Goal: Transaction & Acquisition: Purchase product/service

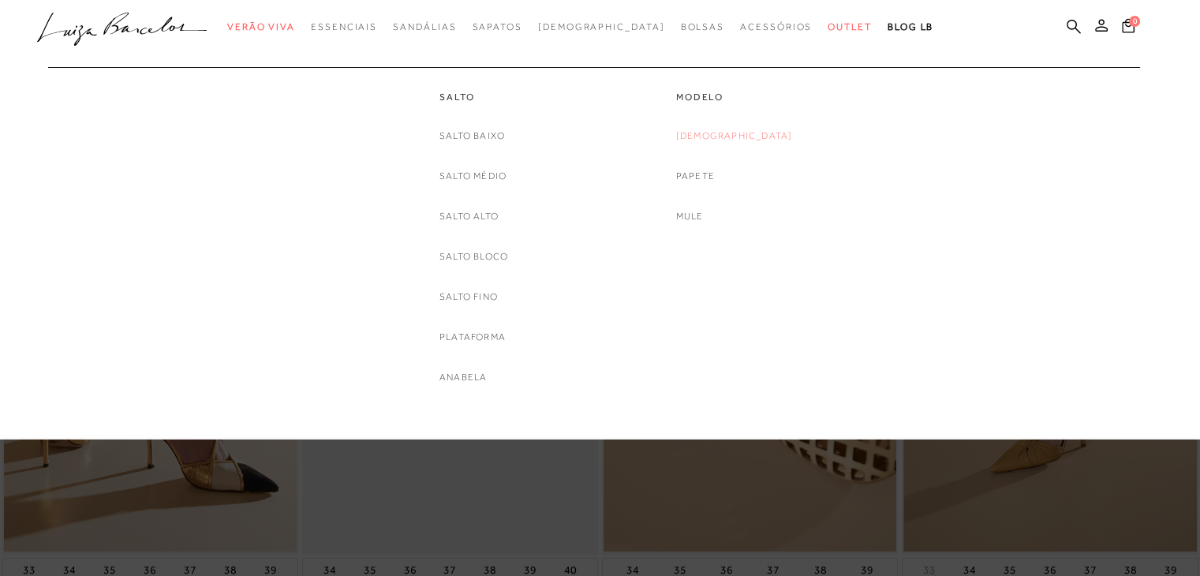
click at [738, 139] on link "[DEMOGRAPHIC_DATA]" at bounding box center [734, 136] width 117 height 17
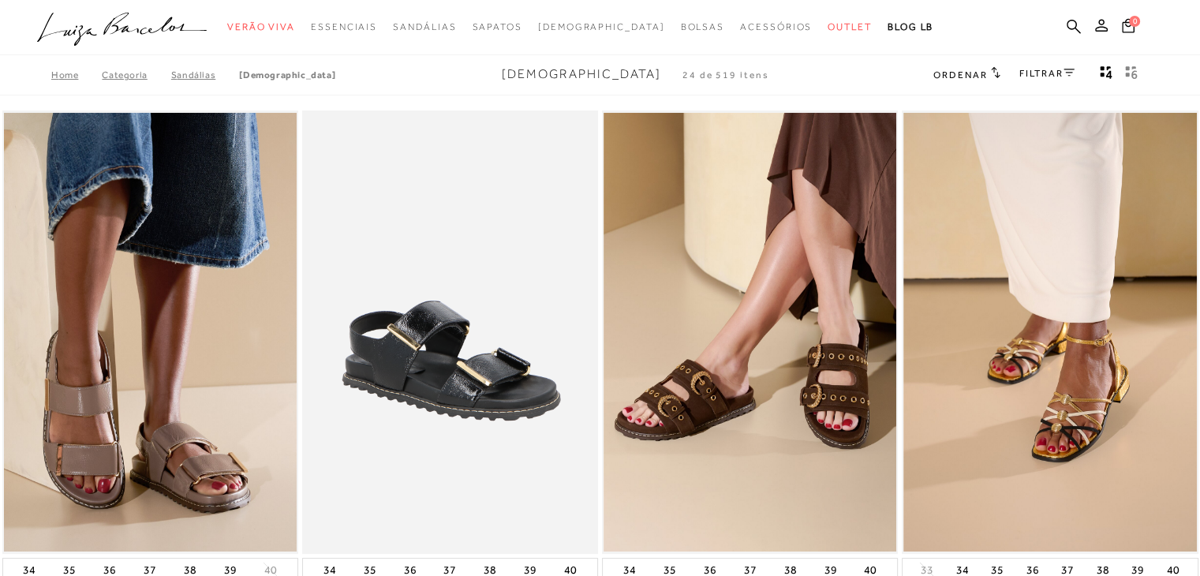
click at [1063, 80] on div "FILTRAR" at bounding box center [1046, 75] width 55 height 21
click at [1054, 69] on link "FILTRAR" at bounding box center [1046, 73] width 55 height 11
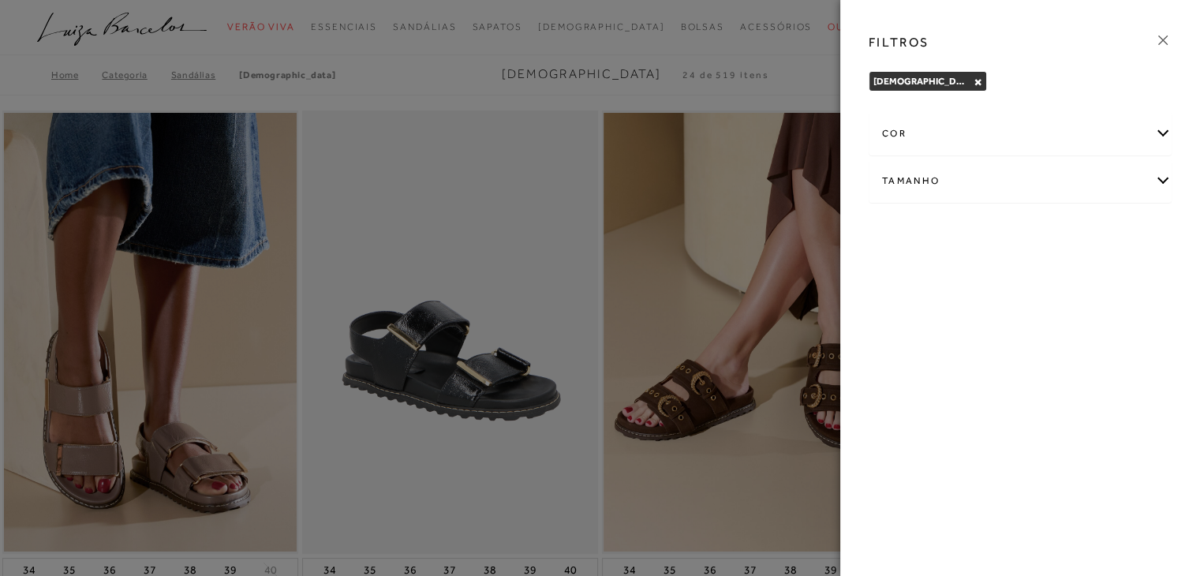
click at [1166, 133] on div "cor" at bounding box center [1019, 134] width 301 height 42
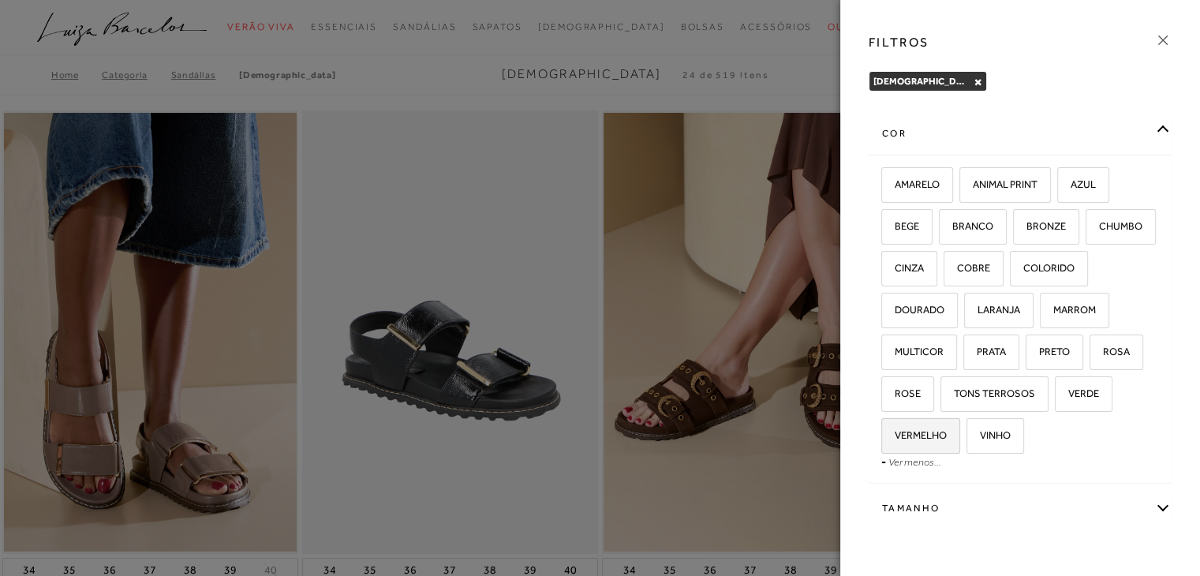
click at [959, 442] on label "VERMELHO" at bounding box center [920, 436] width 77 height 34
click at [895, 442] on input "VERMELHO" at bounding box center [887, 438] width 16 height 16
checkbox input "true"
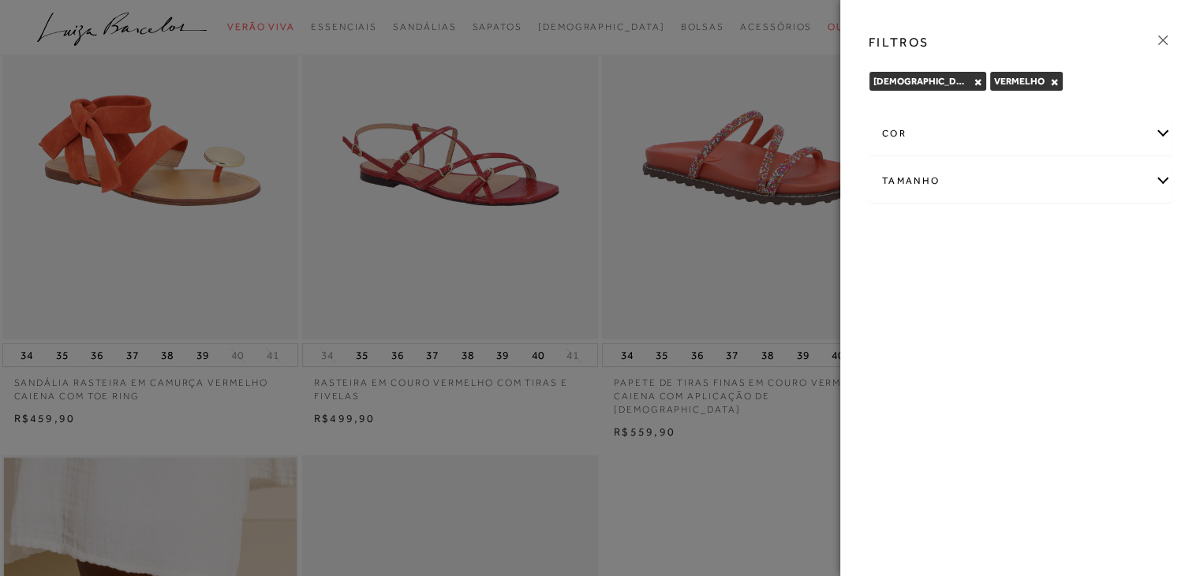
scroll to position [95, 0]
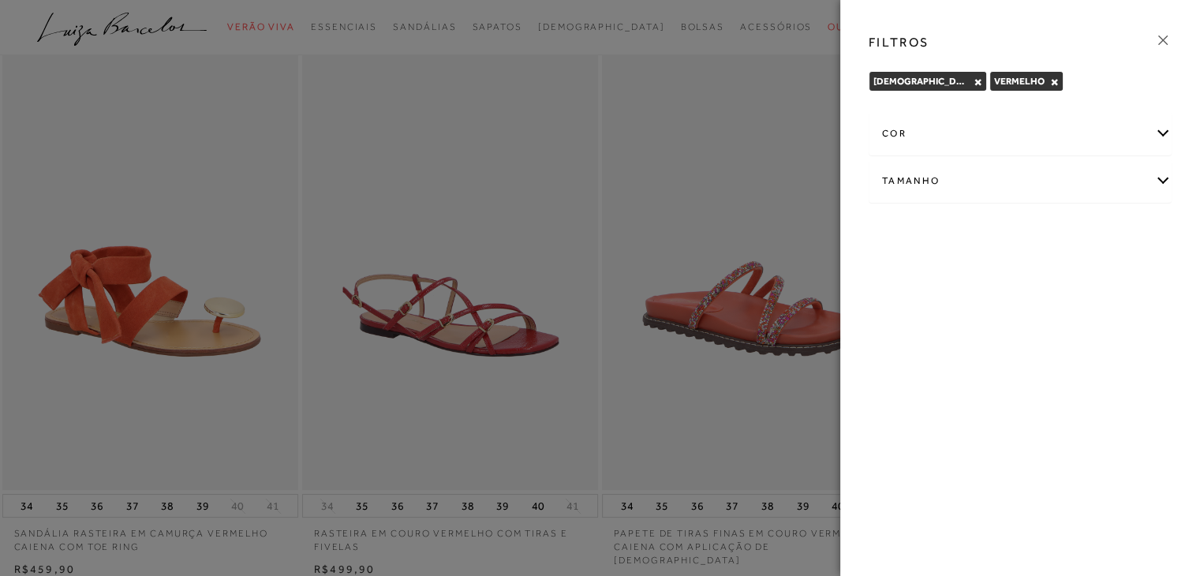
click at [1162, 40] on icon at bounding box center [1162, 40] width 9 height 9
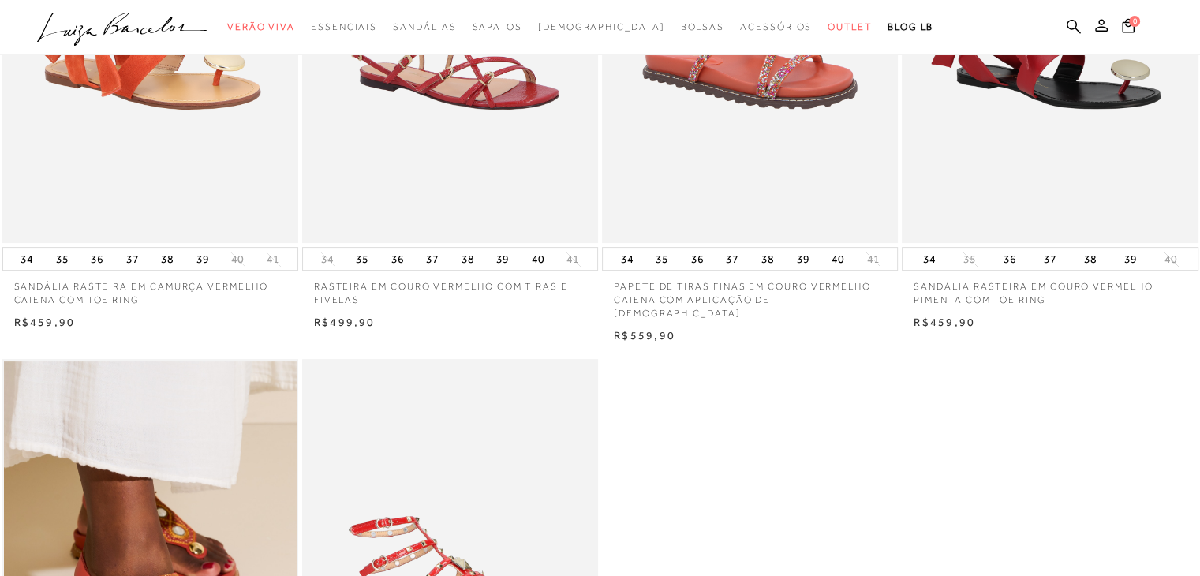
scroll to position [0, 0]
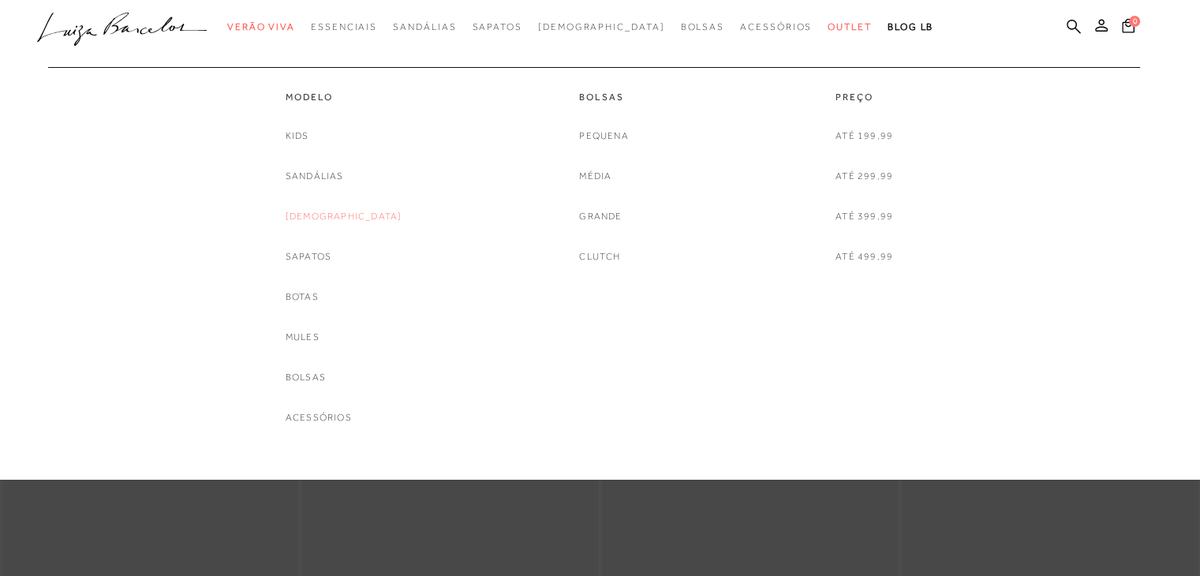
click at [350, 211] on link "[DEMOGRAPHIC_DATA]" at bounding box center [344, 216] width 117 height 17
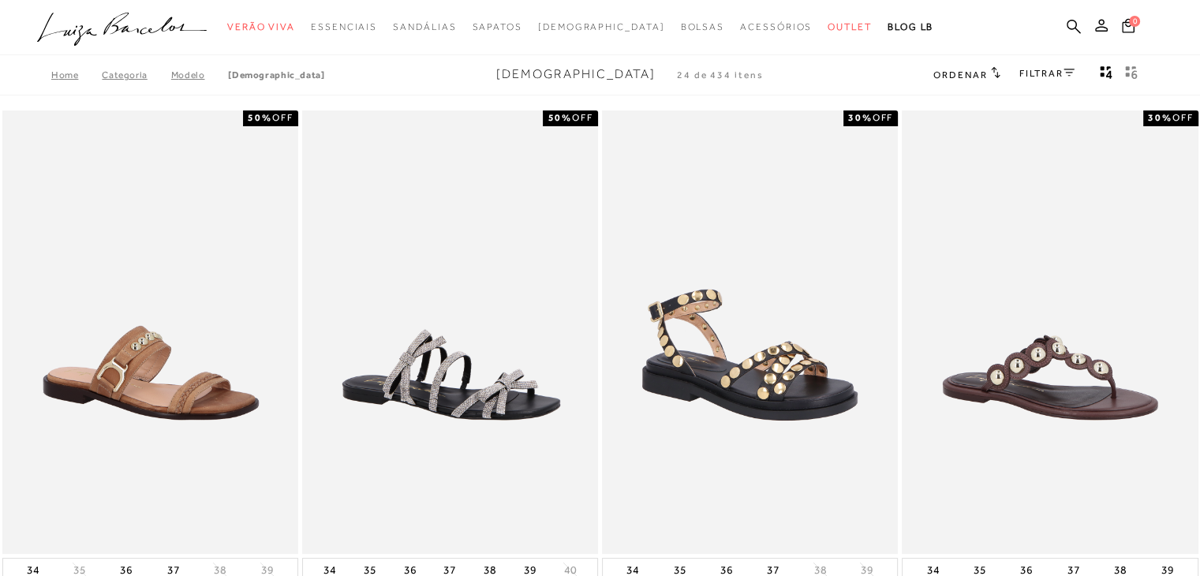
click at [1033, 73] on link "FILTRAR" at bounding box center [1046, 73] width 55 height 11
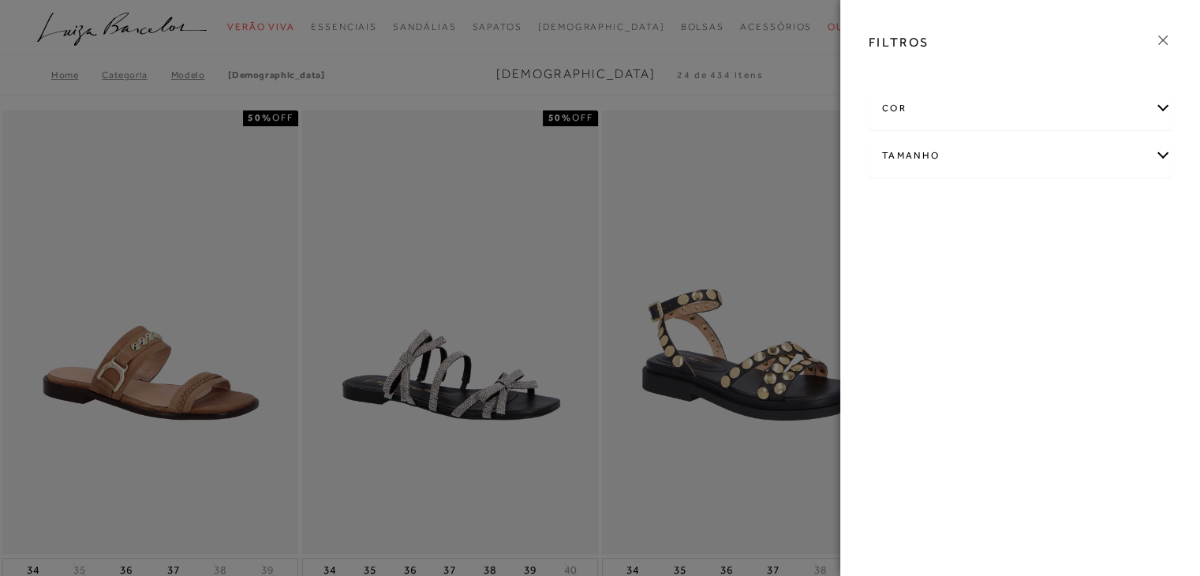
click at [1090, 110] on div "cor" at bounding box center [1019, 109] width 301 height 42
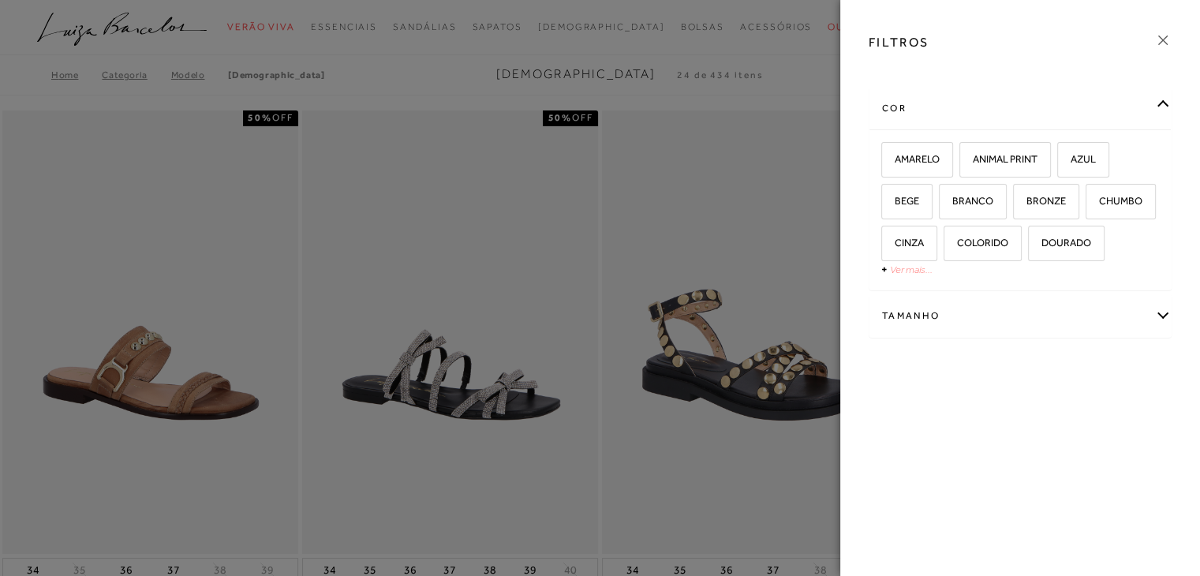
click at [909, 269] on link "Ver mais..." at bounding box center [911, 270] width 43 height 12
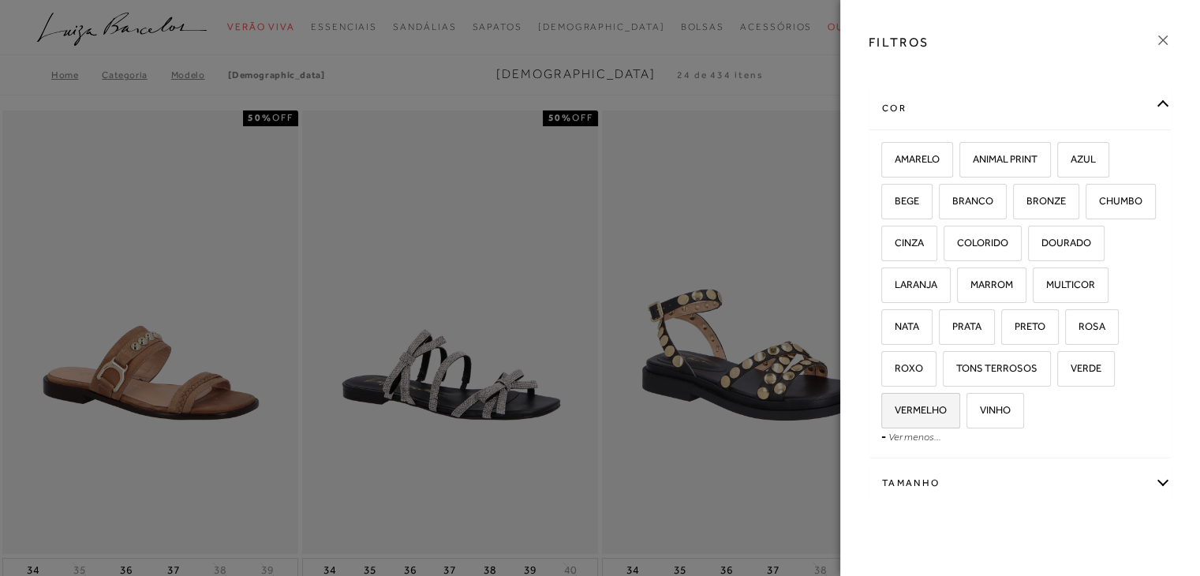
click at [959, 399] on label "VERMELHO" at bounding box center [920, 411] width 77 height 34
click at [895, 405] on input "VERMELHO" at bounding box center [887, 413] width 16 height 16
checkbox input "true"
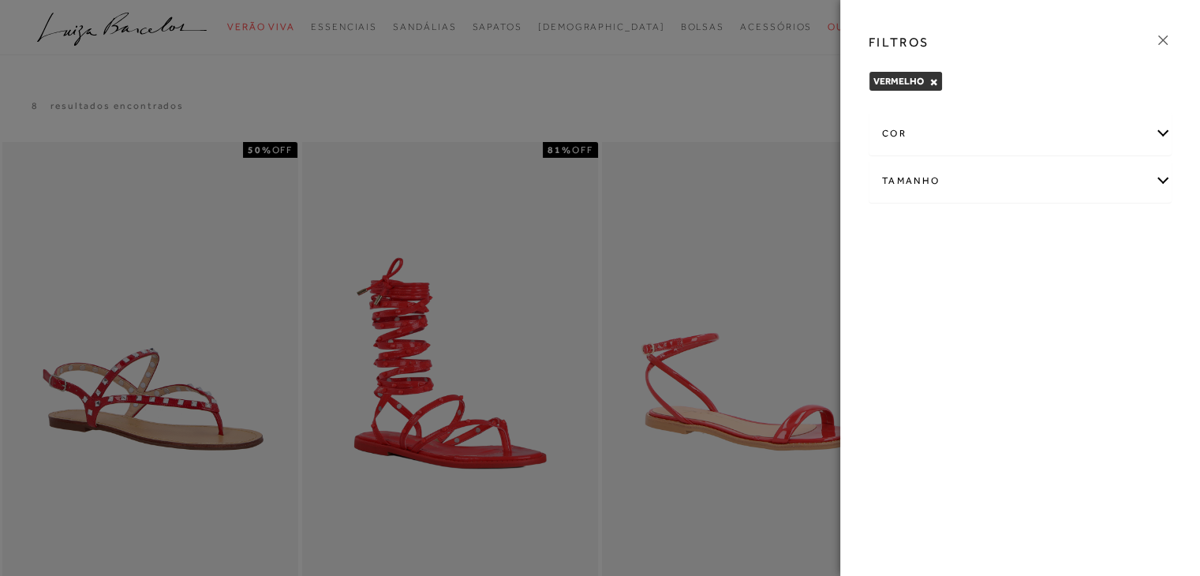
click at [1160, 39] on icon at bounding box center [1162, 40] width 17 height 17
